Goal: Information Seeking & Learning: Learn about a topic

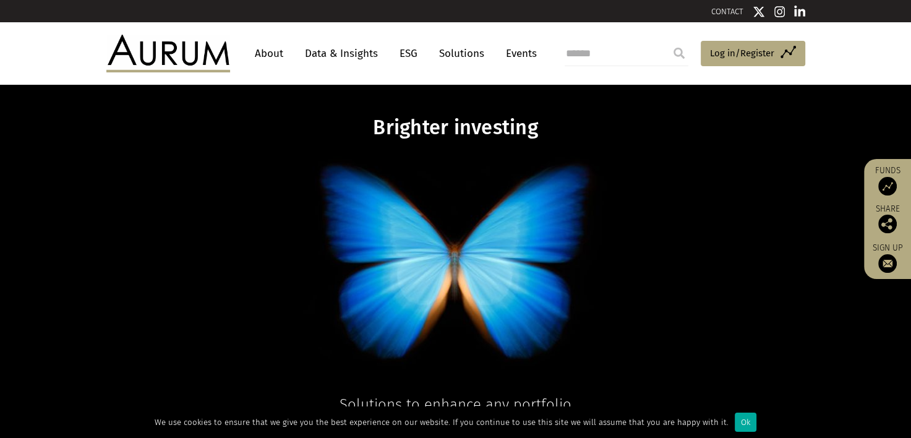
click at [348, 50] on link "Data & Insights" at bounding box center [341, 53] width 85 height 23
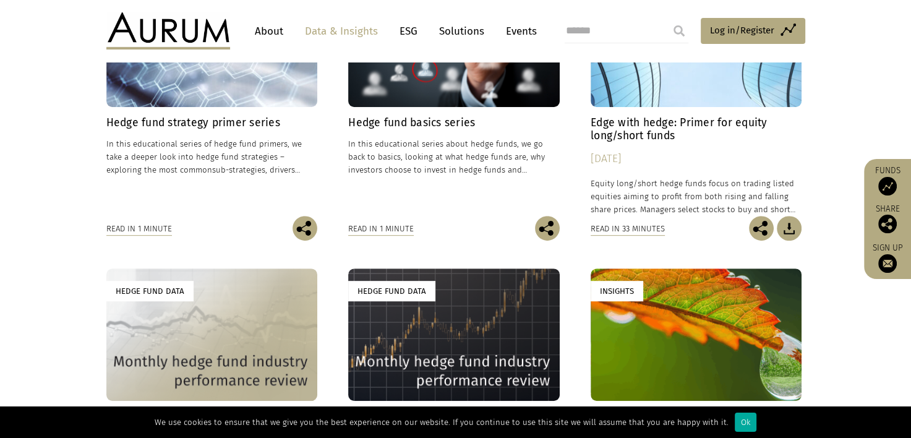
scroll to position [619, 0]
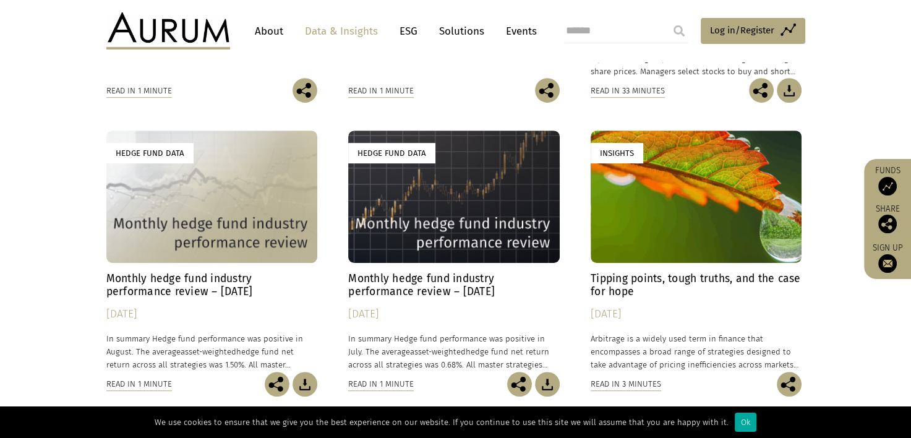
click at [209, 287] on h4 "Monthly hedge fund industry performance review – [DATE]" at bounding box center [212, 285] width 212 height 26
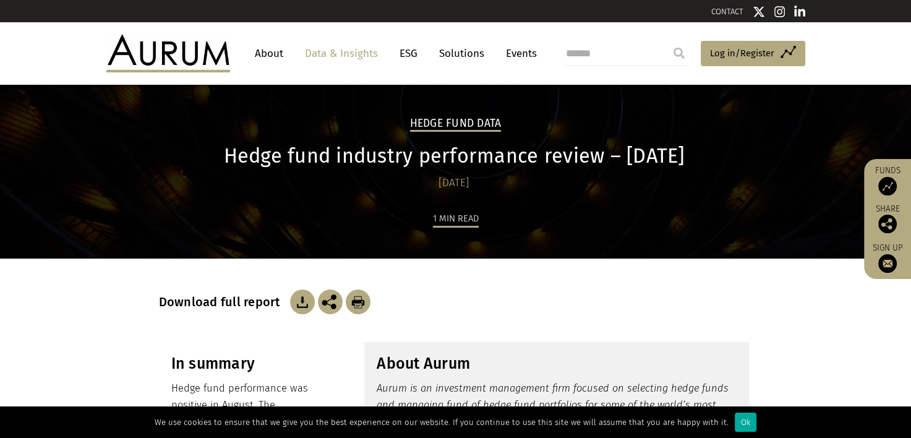
click at [134, 55] on img at bounding box center [168, 53] width 124 height 37
